Goal: Navigation & Orientation: Find specific page/section

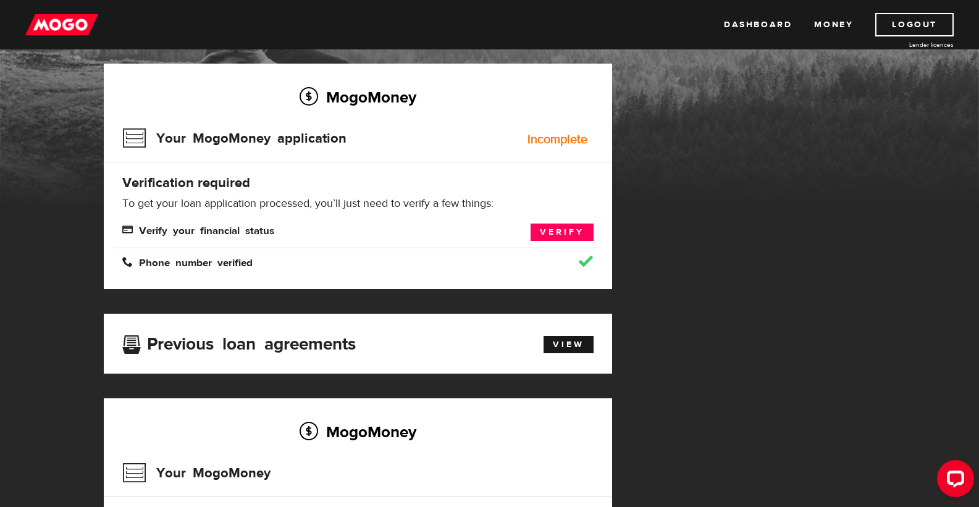
scroll to position [30, 0]
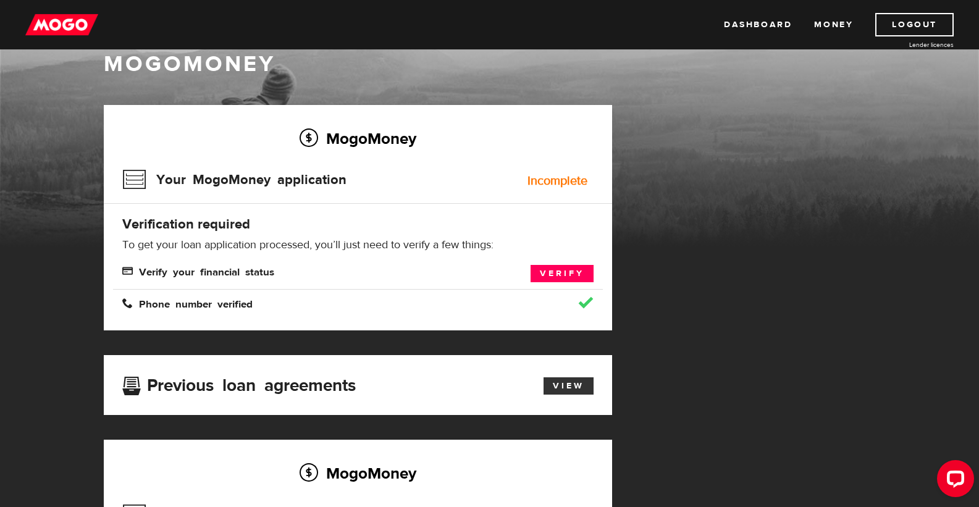
click at [500, 385] on link "View" at bounding box center [569, 385] width 50 height 17
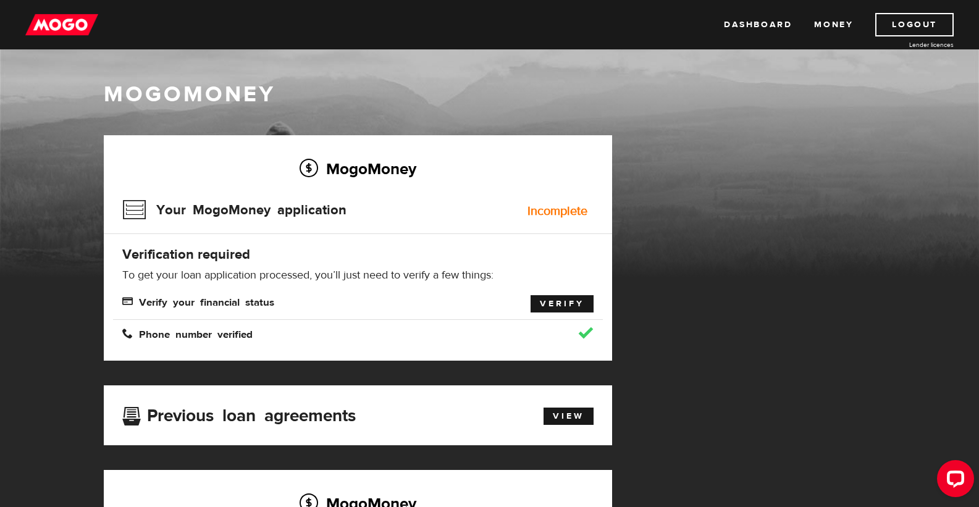
click at [547, 303] on link "Verify" at bounding box center [562, 303] width 63 height 17
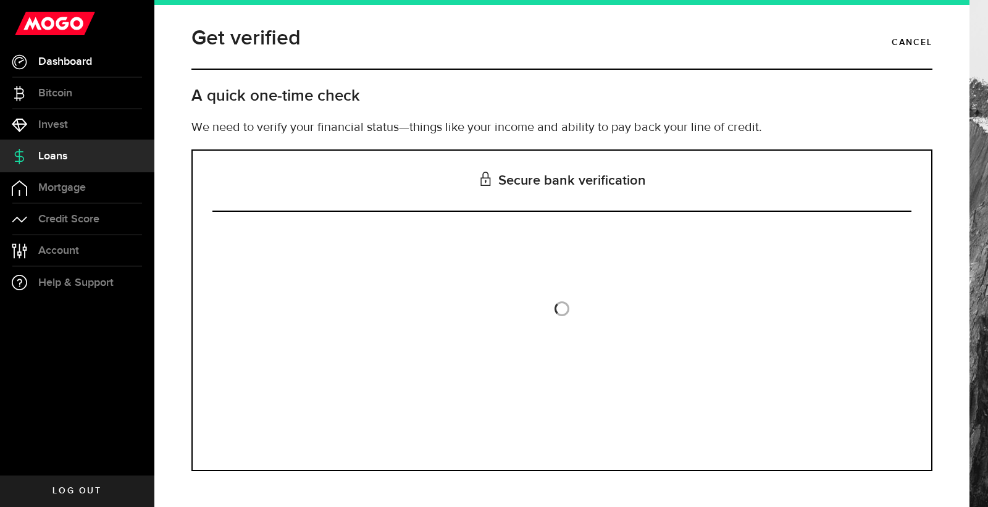
click at [70, 67] on span "Dashboard" at bounding box center [65, 61] width 54 height 11
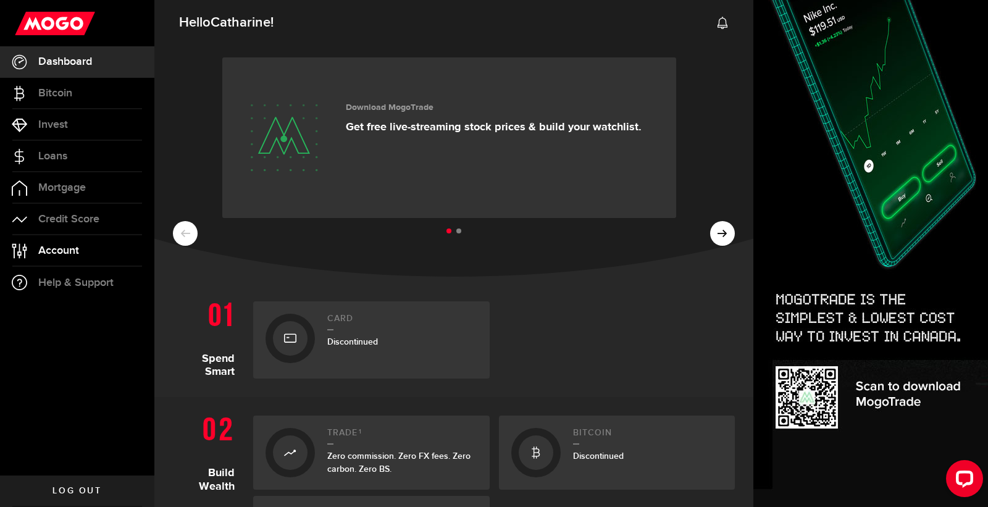
click at [51, 247] on span "Account" at bounding box center [58, 250] width 41 height 11
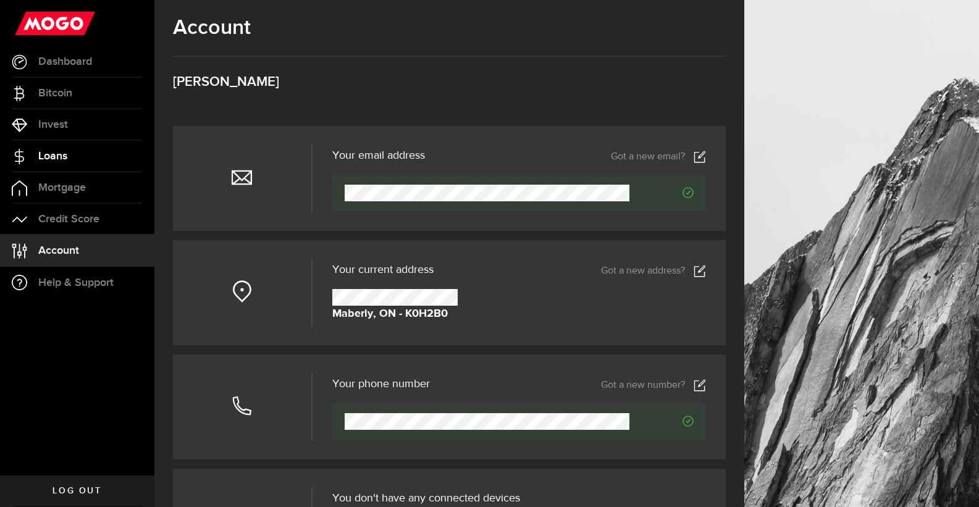
click at [62, 155] on span "Loans" at bounding box center [52, 156] width 29 height 11
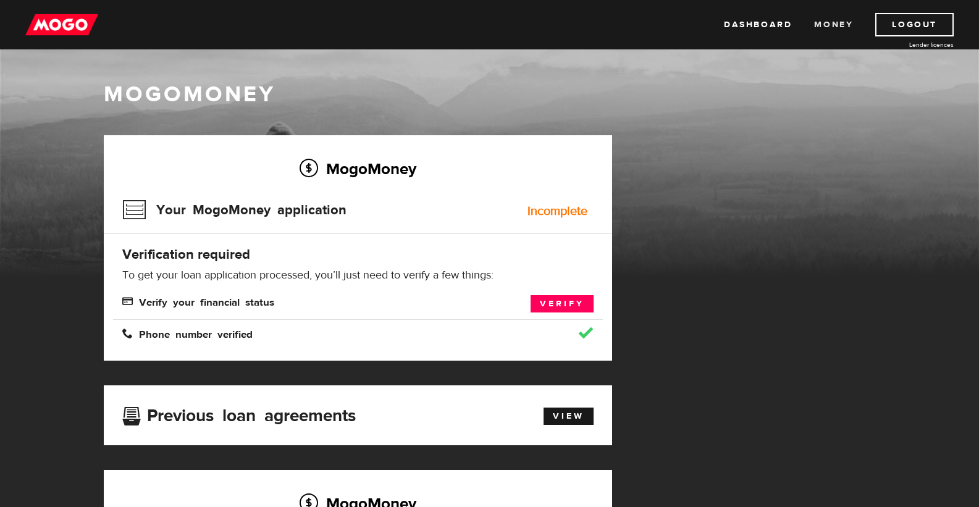
click at [835, 23] on link "Money" at bounding box center [833, 24] width 39 height 23
click at [780, 21] on link "Dashboard" at bounding box center [758, 24] width 68 height 23
click at [768, 23] on link "Dashboard" at bounding box center [758, 24] width 68 height 23
click at [568, 418] on link "View" at bounding box center [569, 416] width 50 height 17
